Goal: Information Seeking & Learning: Learn about a topic

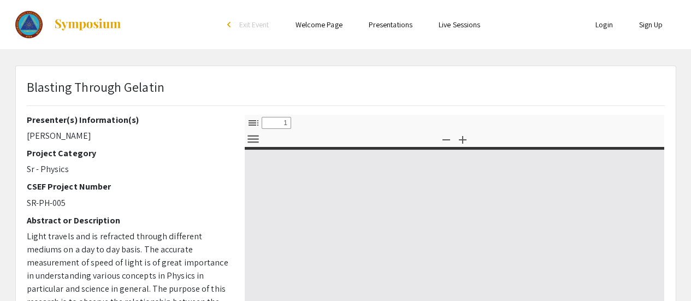
select select "custom"
type input "0"
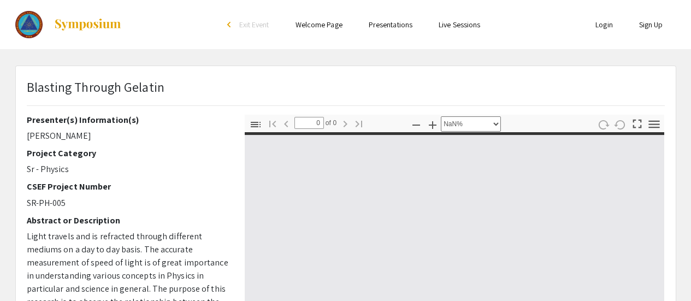
select select "auto"
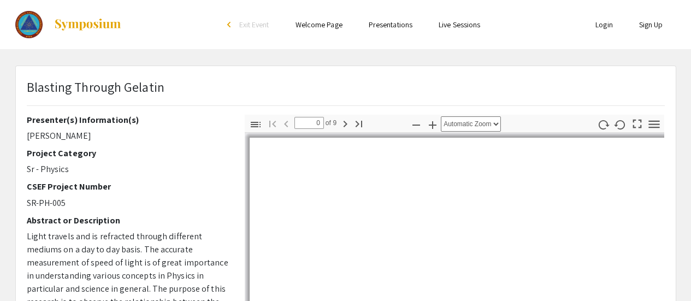
type input "1"
select select "auto"
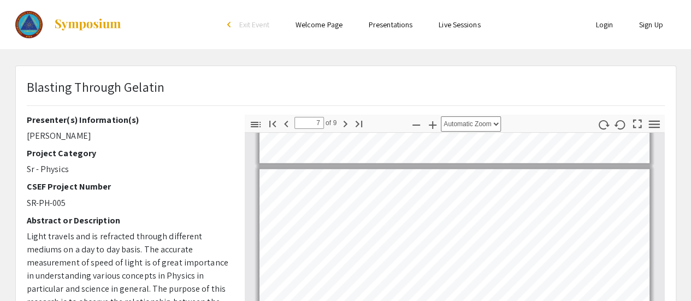
scroll to position [1204, 0]
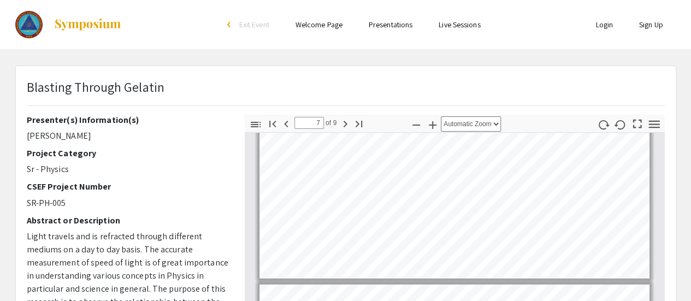
type input "6"
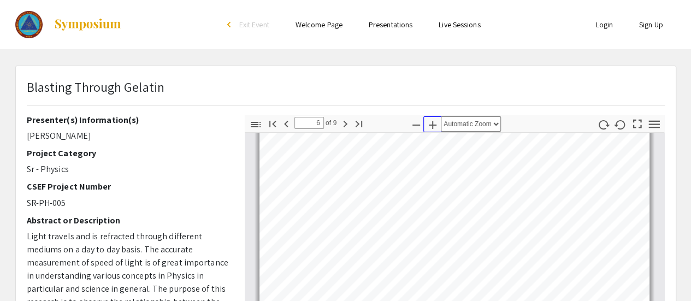
click at [436, 127] on icon "button" at bounding box center [432, 125] width 13 height 13
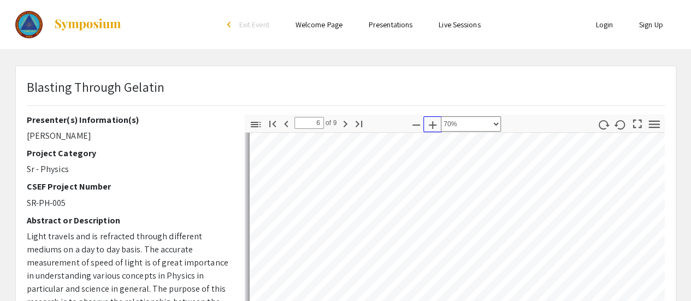
click at [436, 127] on icon "button" at bounding box center [432, 125] width 13 height 13
select select "custom"
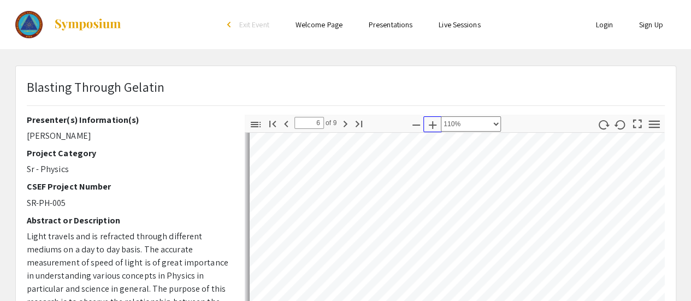
scroll to position [2292, 0]
type input "7"
select select "custom"
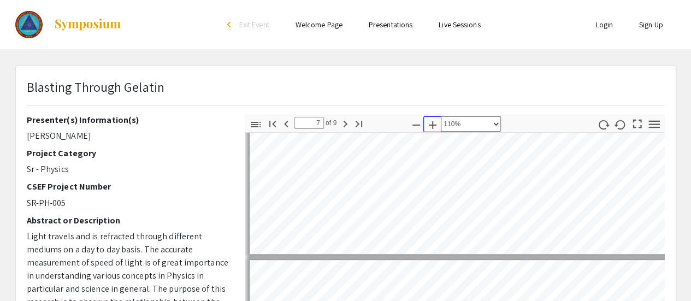
type input "6"
select select "custom"
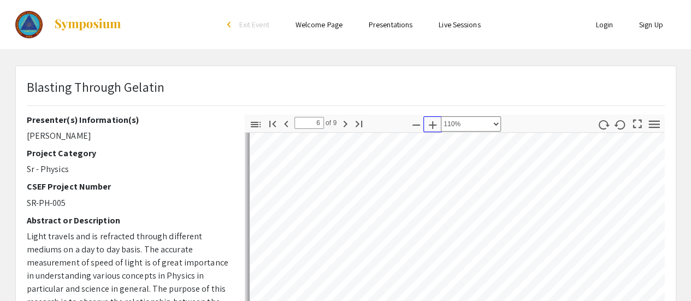
scroll to position [2292, 0]
type input "7"
select select "custom"
type input "6"
select select "custom"
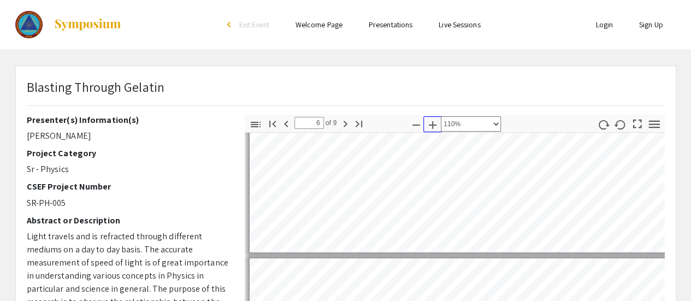
type input "5"
select select "custom"
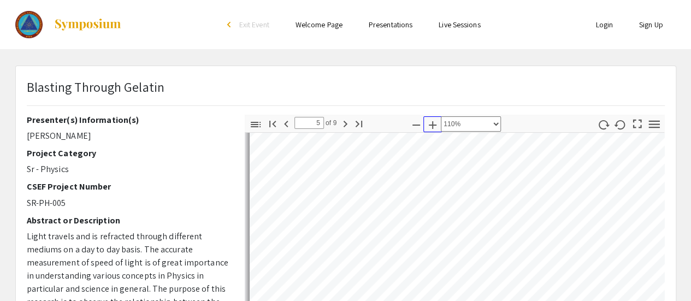
scroll to position [1855, 0]
